Goal: Task Accomplishment & Management: Complete application form

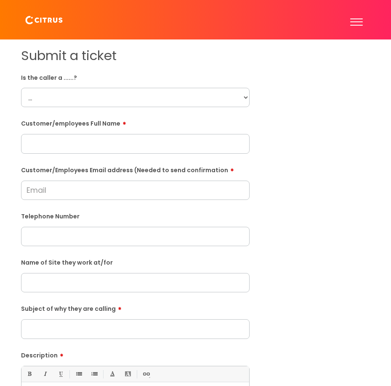
click at [78, 146] on input "text" at bounding box center [135, 143] width 228 height 19
paste input "[PERSON_NAME]"
type input "[PERSON_NAME]"
drag, startPoint x: 74, startPoint y: 111, endPoint x: 67, endPoint y: 90, distance: 23.1
click at [74, 111] on form "Is the caller a ......? ... Citrus Customer Citrus Employee [DEMOGRAPHIC_DATA] …" at bounding box center [135, 291] width 228 height 441
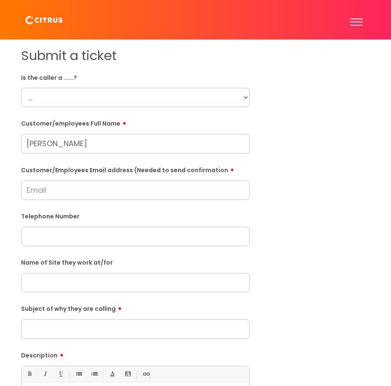
click at [66, 89] on select "... Citrus Customer Citrus Employee [DEMOGRAPHIC_DATA] Supplier" at bounding box center [135, 97] width 228 height 19
select select "Citrus Employee"
click at [21, 88] on select "... Citrus Customer Citrus Employee [DEMOGRAPHIC_DATA] Supplier" at bounding box center [135, 97] width 228 height 19
click at [34, 202] on form "Is the caller a ......? ... Citrus Customer Citrus Employee [DEMOGRAPHIC_DATA] …" at bounding box center [135, 291] width 228 height 441
drag, startPoint x: 35, startPoint y: 194, endPoint x: 50, endPoint y: 220, distance: 29.6
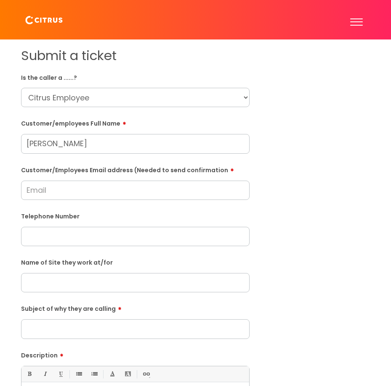
click at [35, 194] on input "Customer/Employees Email address (Needed to send confirmation" at bounding box center [135, 190] width 228 height 19
paste input "[EMAIL_ADDRESS][DOMAIN_NAME]"
type input "[EMAIL_ADDRESS][DOMAIN_NAME]"
click at [50, 327] on input "Subject of why they are calling" at bounding box center [135, 329] width 228 height 19
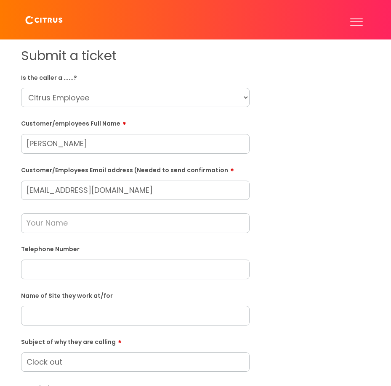
type input "Clock out"
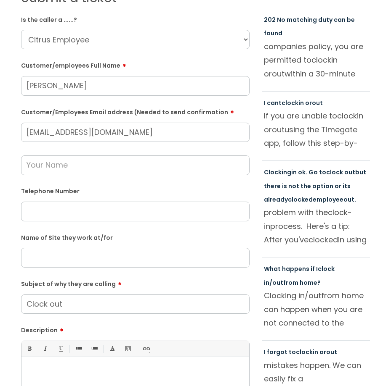
scroll to position [168, 0]
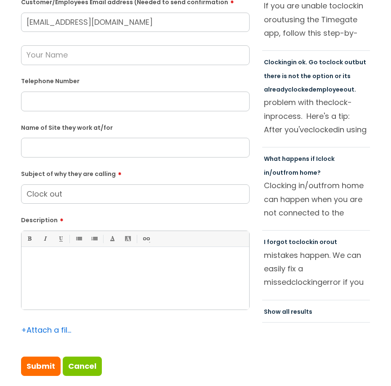
drag, startPoint x: 60, startPoint y: 263, endPoint x: 58, endPoint y: 258, distance: 5.9
click at [58, 259] on p at bounding box center [135, 262] width 215 height 8
click at [36, 370] on input "Submit" at bounding box center [41, 366] width 40 height 19
type input "Please Wait..."
